Goal: Check status: Check status

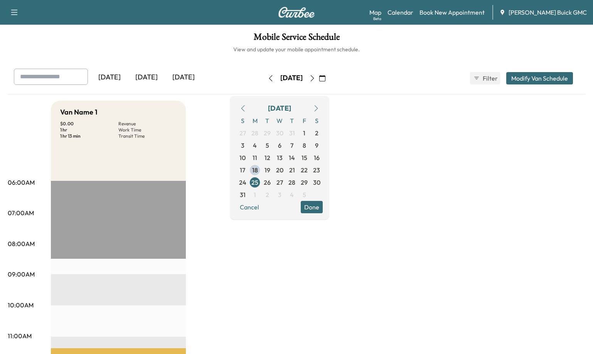
click at [150, 76] on div "[DATE]" at bounding box center [146, 78] width 37 height 18
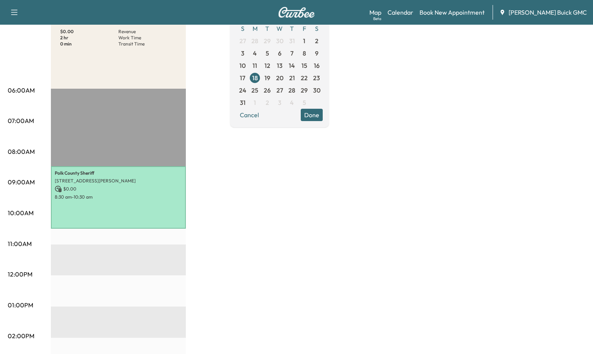
scroll to position [116, 0]
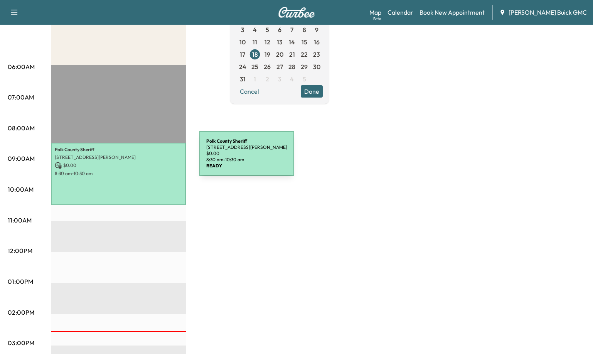
click at [142, 158] on p "[STREET_ADDRESS][PERSON_NAME]" at bounding box center [118, 157] width 127 height 6
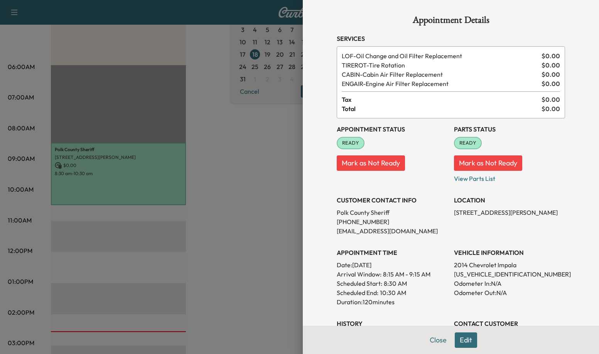
click at [255, 193] on div at bounding box center [299, 177] width 599 height 354
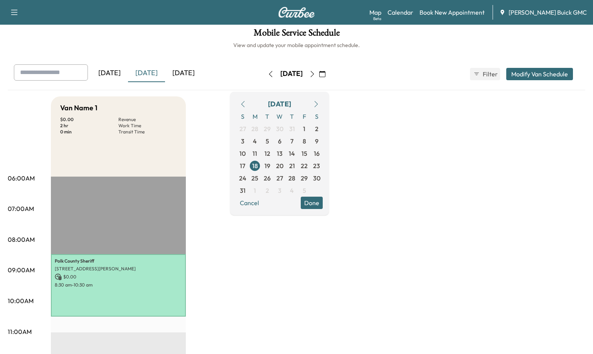
scroll to position [0, 0]
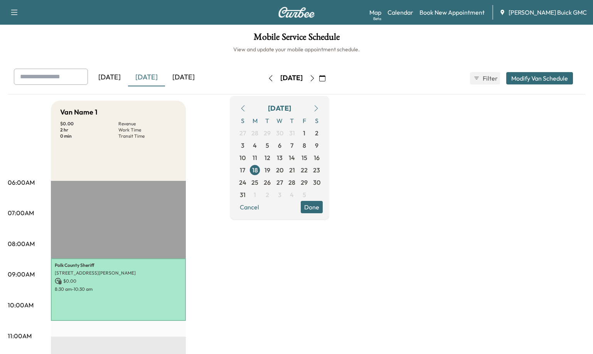
click at [186, 74] on div "[DATE]" at bounding box center [183, 78] width 37 height 18
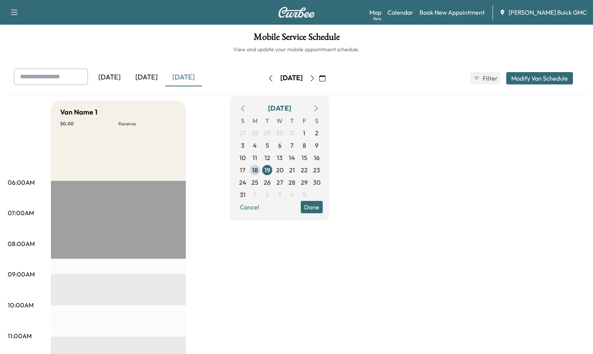
click at [145, 80] on div "[DATE]" at bounding box center [146, 78] width 37 height 18
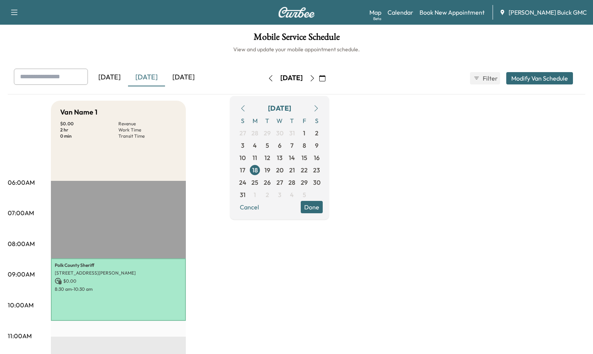
click at [194, 74] on div "[DATE]" at bounding box center [183, 78] width 37 height 18
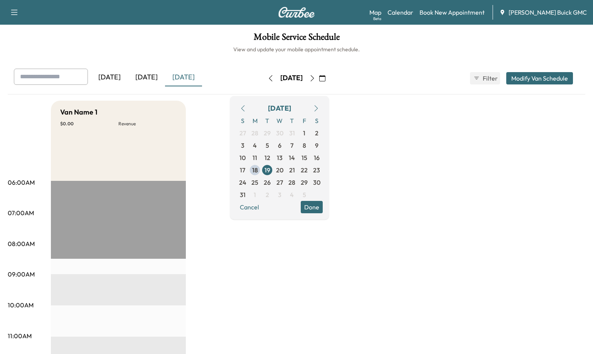
click at [516, 42] on h1 "Mobile Service Schedule" at bounding box center [297, 38] width 578 height 13
